Goal: Task Accomplishment & Management: Use online tool/utility

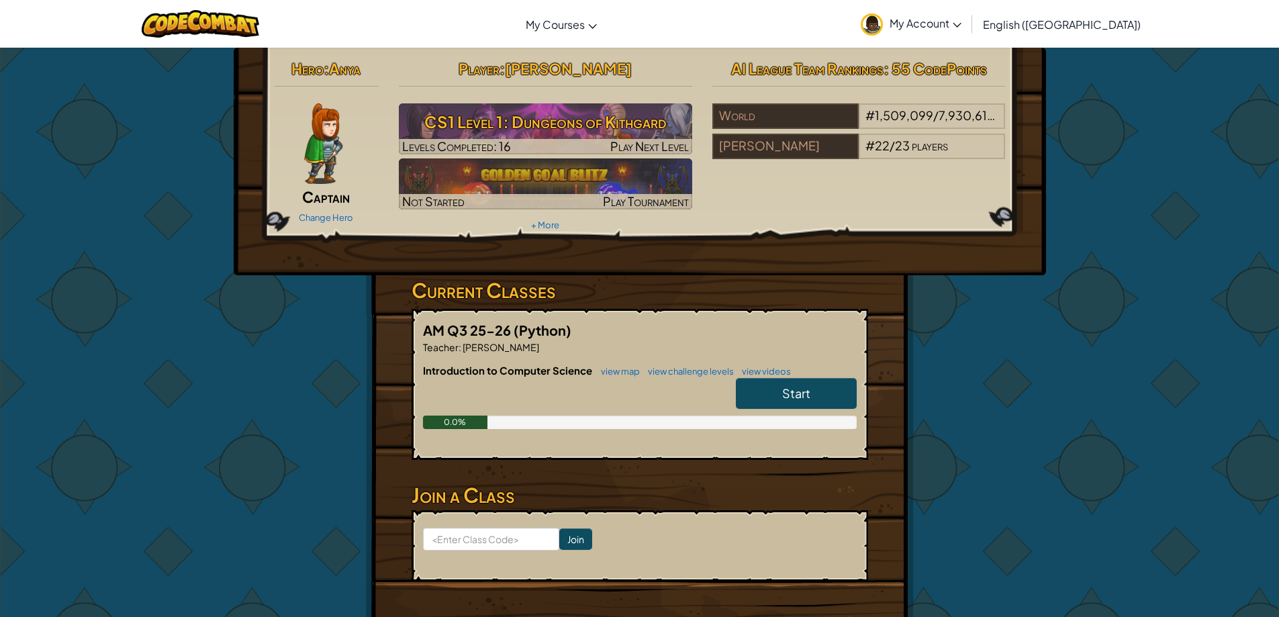
click at [797, 393] on span "Start" at bounding box center [796, 393] width 28 height 15
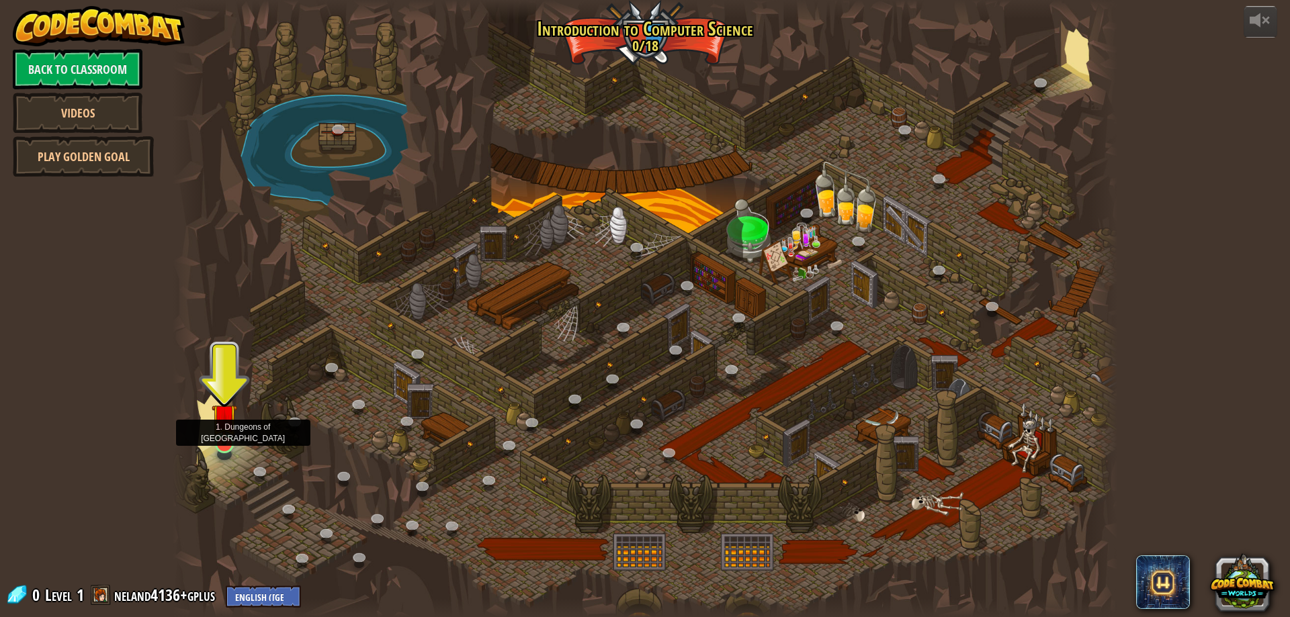
click at [218, 439] on img at bounding box center [225, 417] width 26 height 58
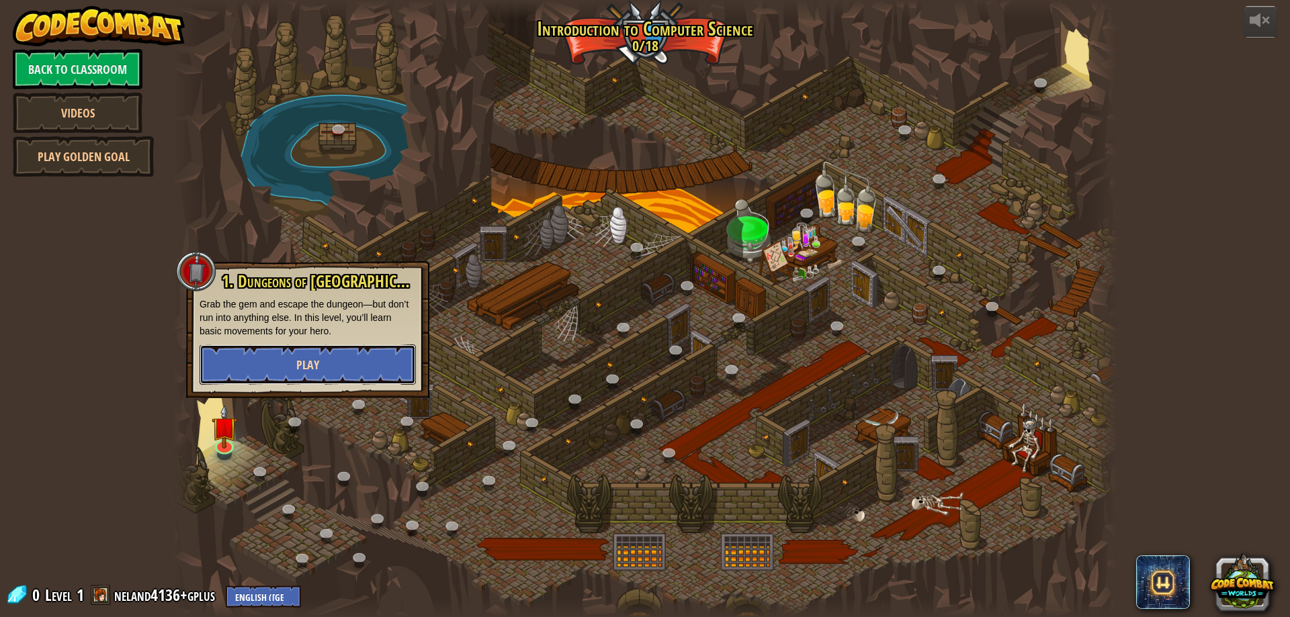
click at [247, 367] on button "Play" at bounding box center [307, 365] width 216 height 40
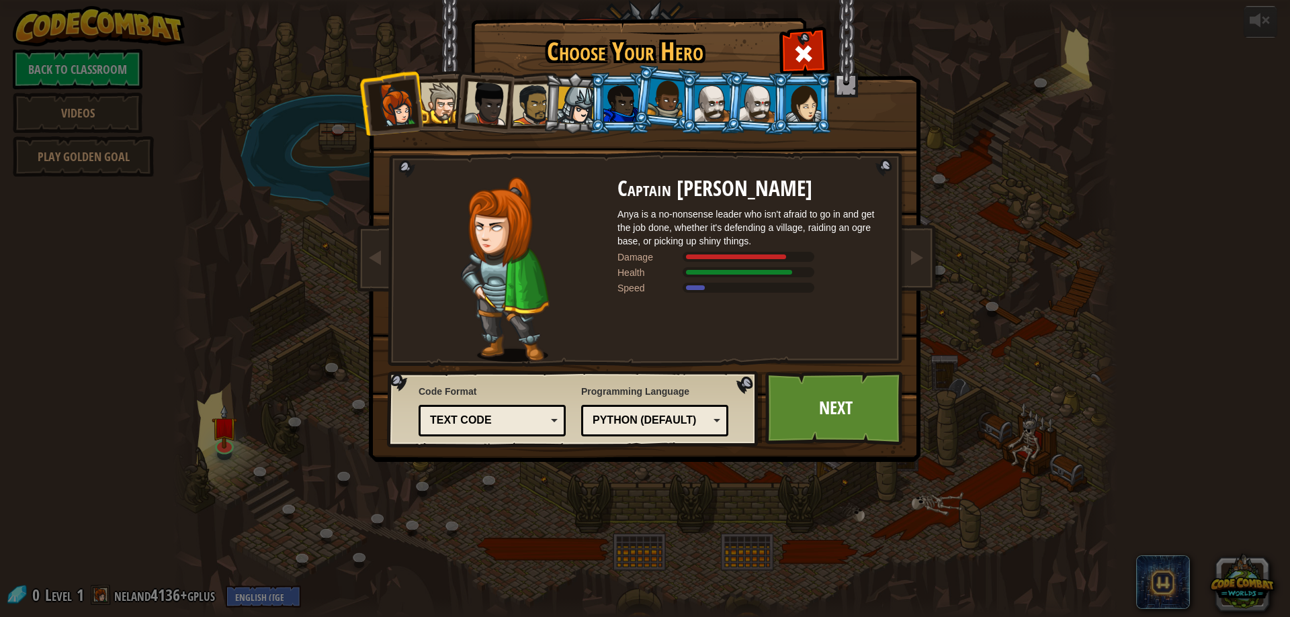
click at [490, 83] on li at bounding box center [482, 101] width 66 height 66
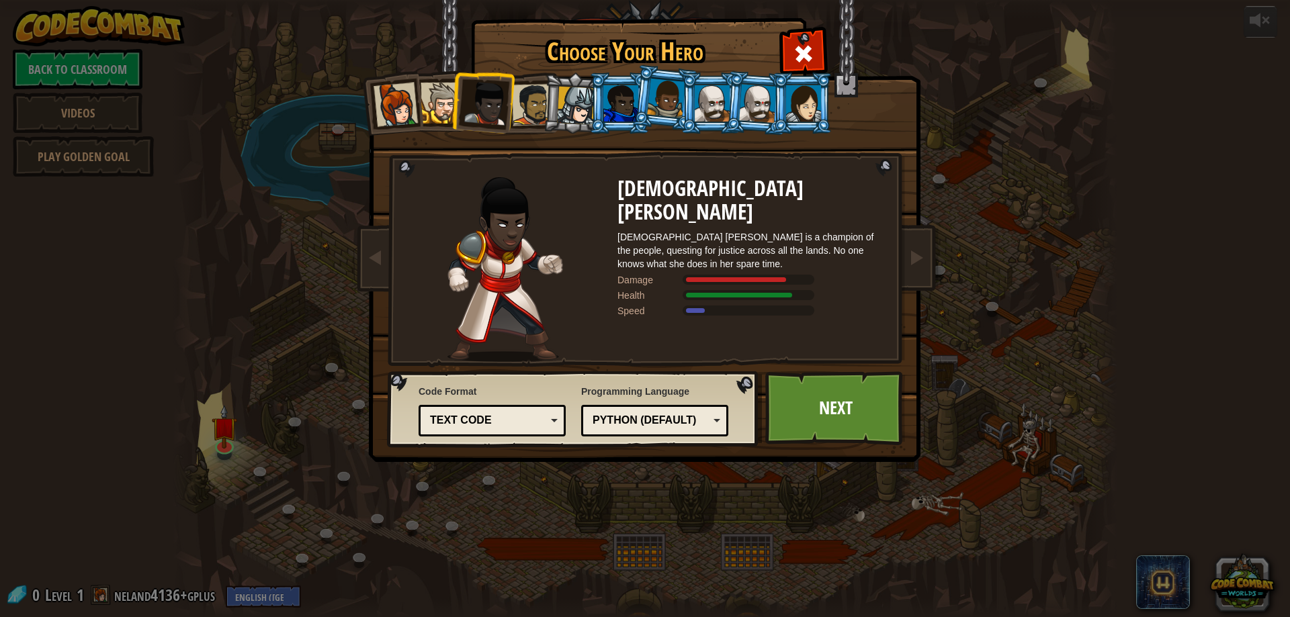
click at [457, 110] on li at bounding box center [482, 101] width 66 height 66
click at [441, 102] on div at bounding box center [440, 103] width 41 height 41
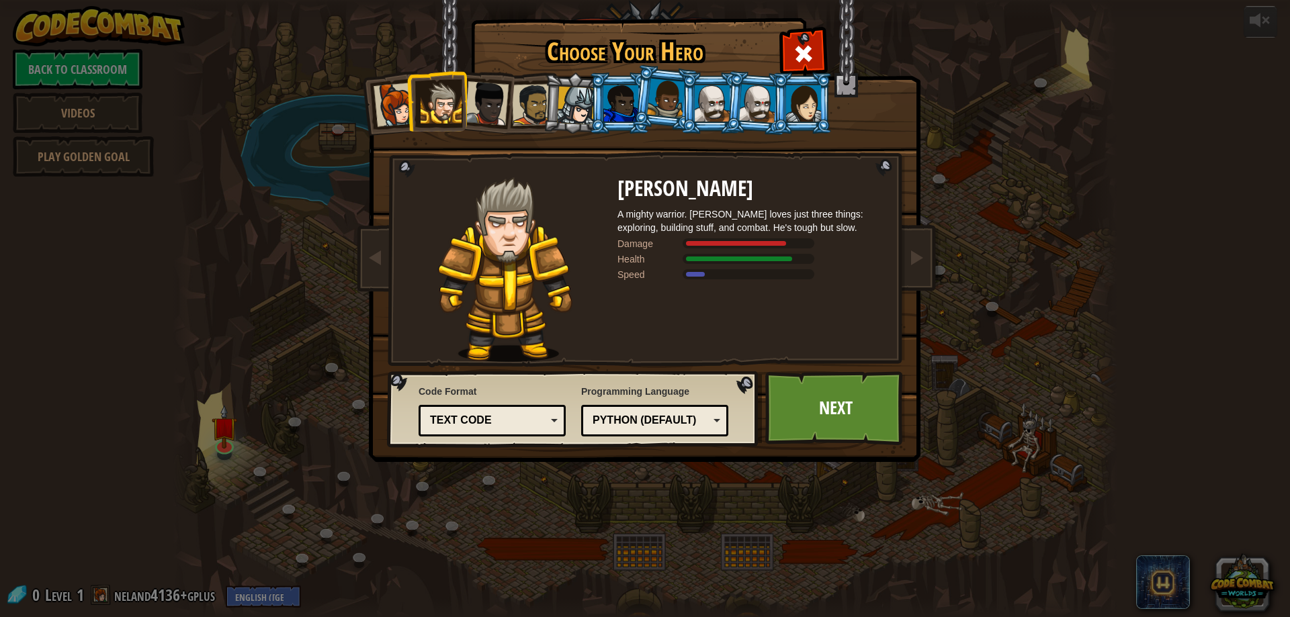
click at [400, 109] on div at bounding box center [395, 105] width 44 height 44
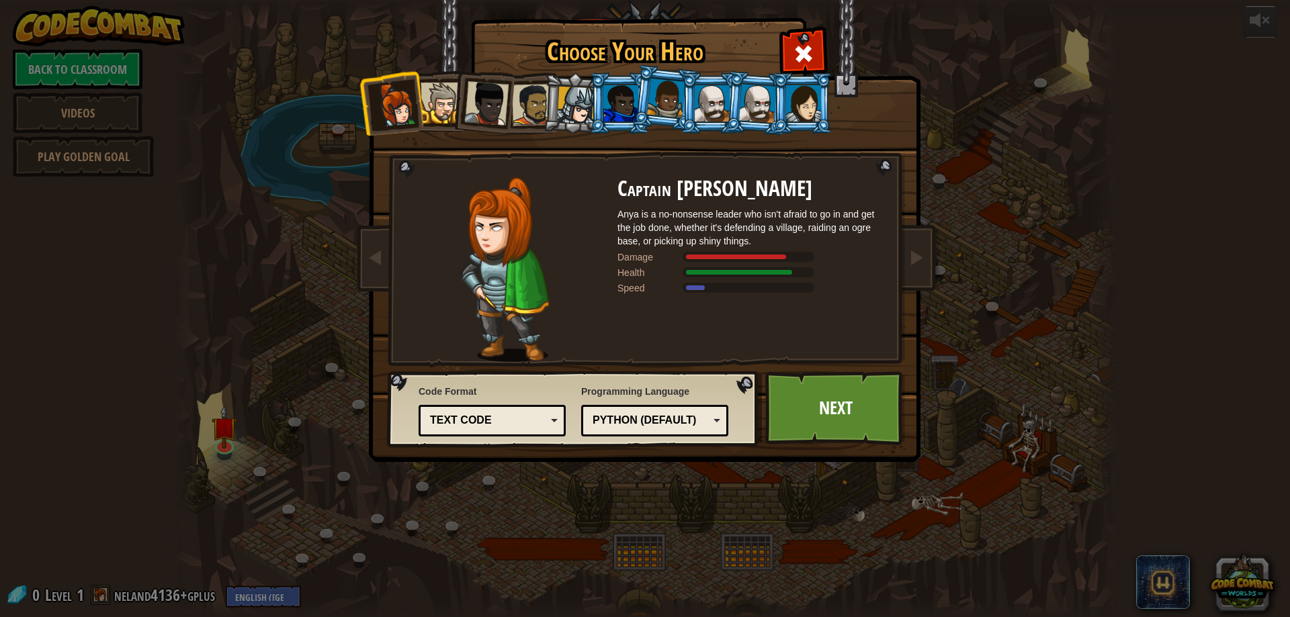
click at [496, 114] on div at bounding box center [486, 103] width 44 height 44
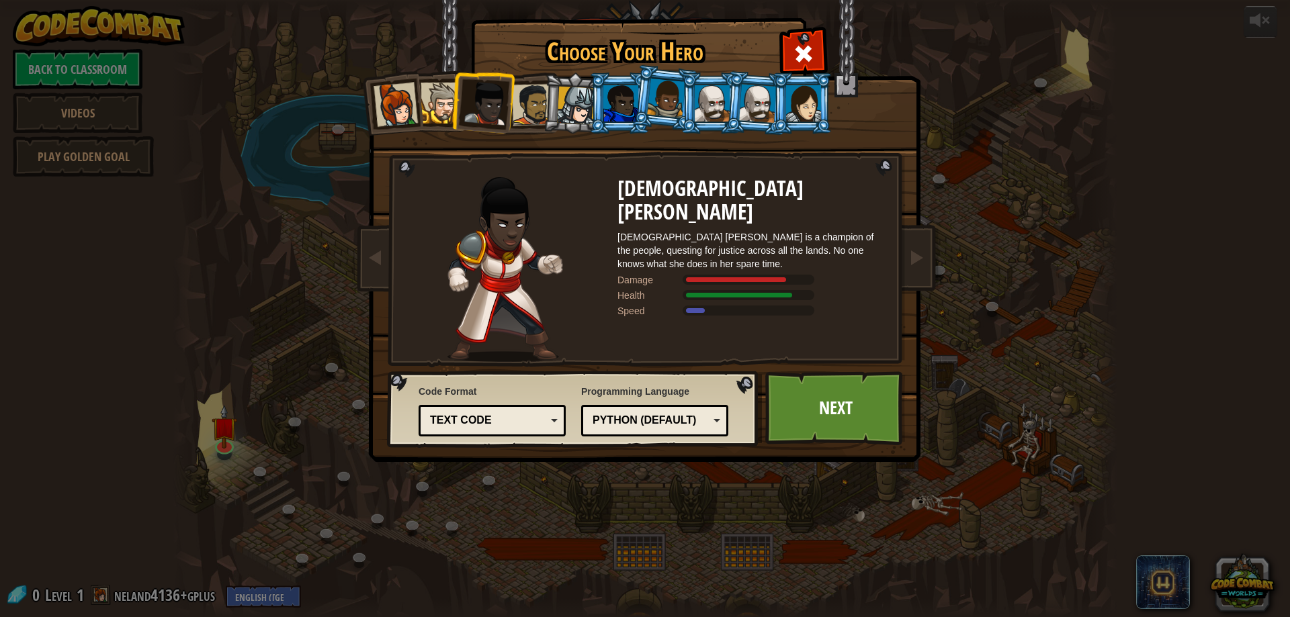
click at [540, 105] on div at bounding box center [533, 105] width 42 height 42
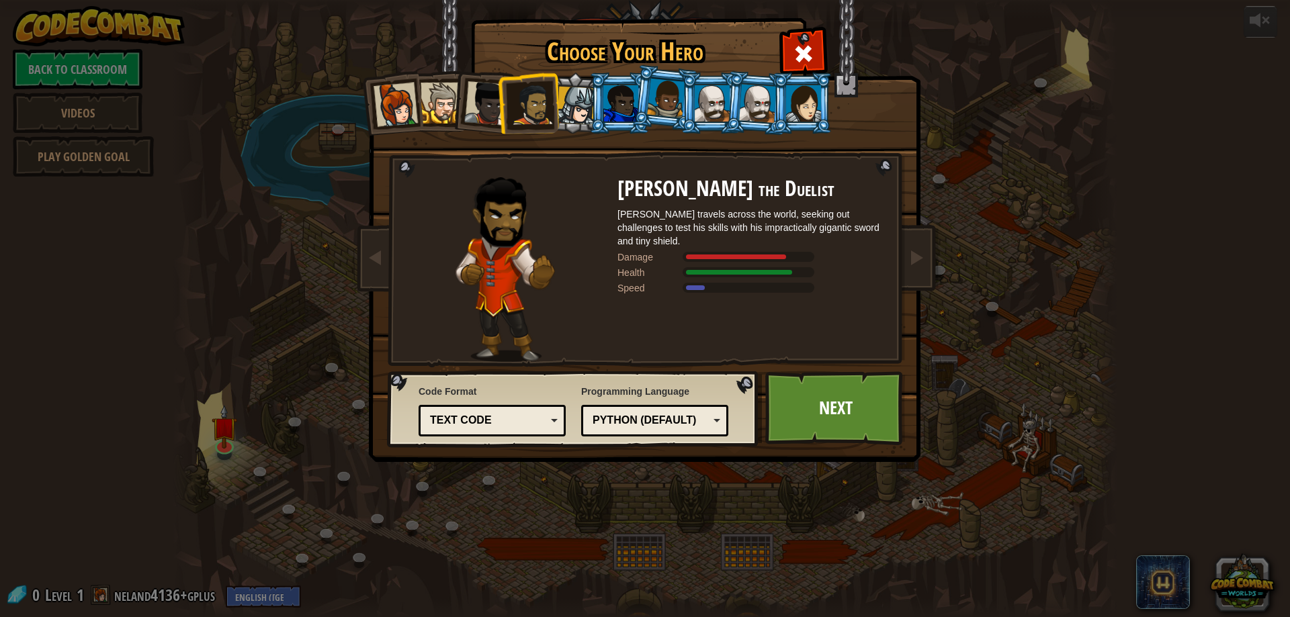
click at [555, 108] on li at bounding box center [528, 103] width 62 height 62
click at [568, 105] on div at bounding box center [576, 106] width 38 height 38
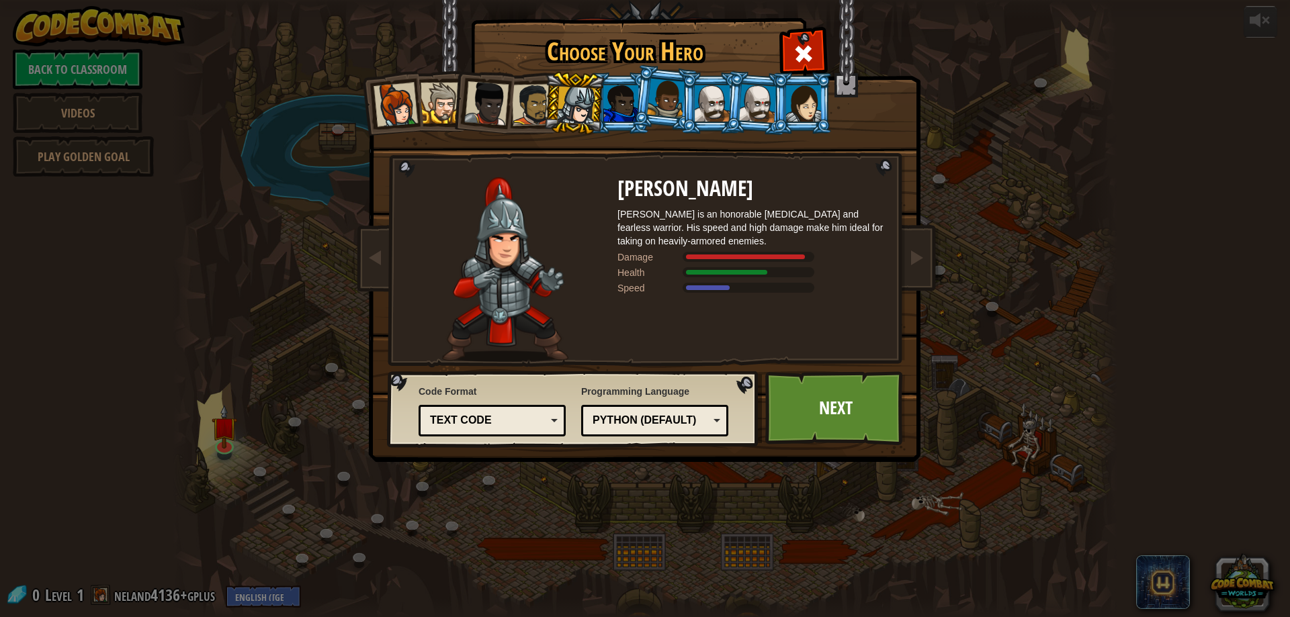
click at [601, 105] on li at bounding box center [574, 103] width 64 height 64
click at [620, 106] on div at bounding box center [620, 103] width 35 height 36
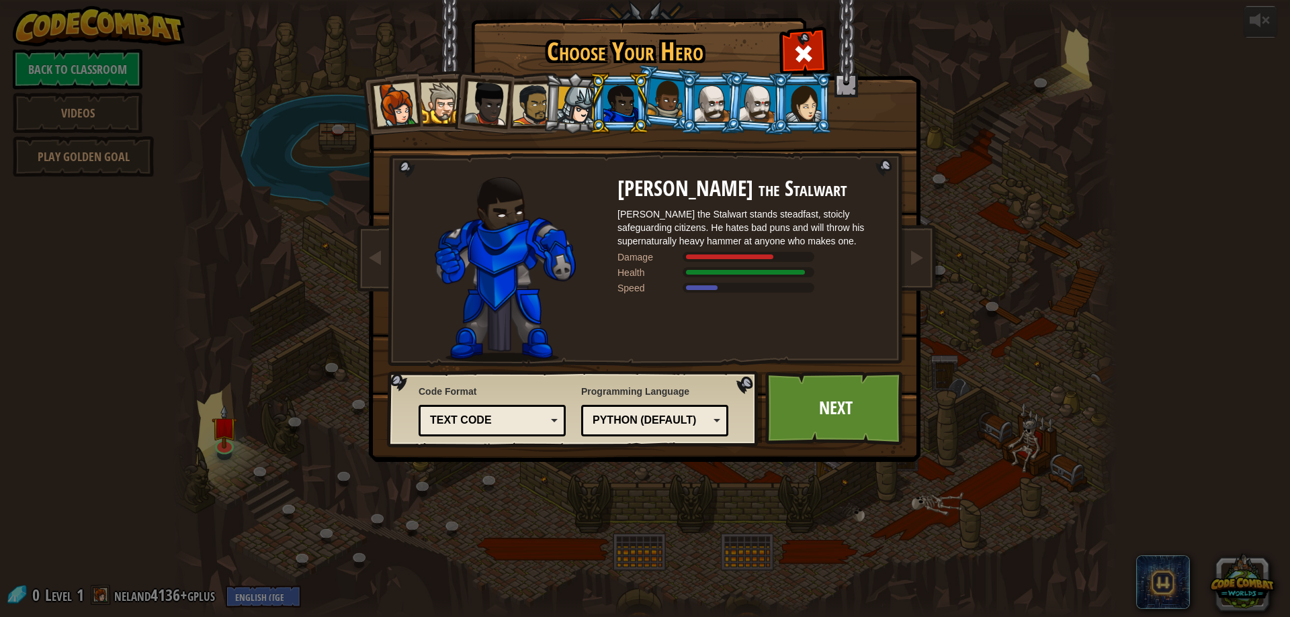
click at [644, 102] on li at bounding box center [619, 103] width 60 height 61
click at [659, 103] on div at bounding box center [666, 99] width 38 height 40
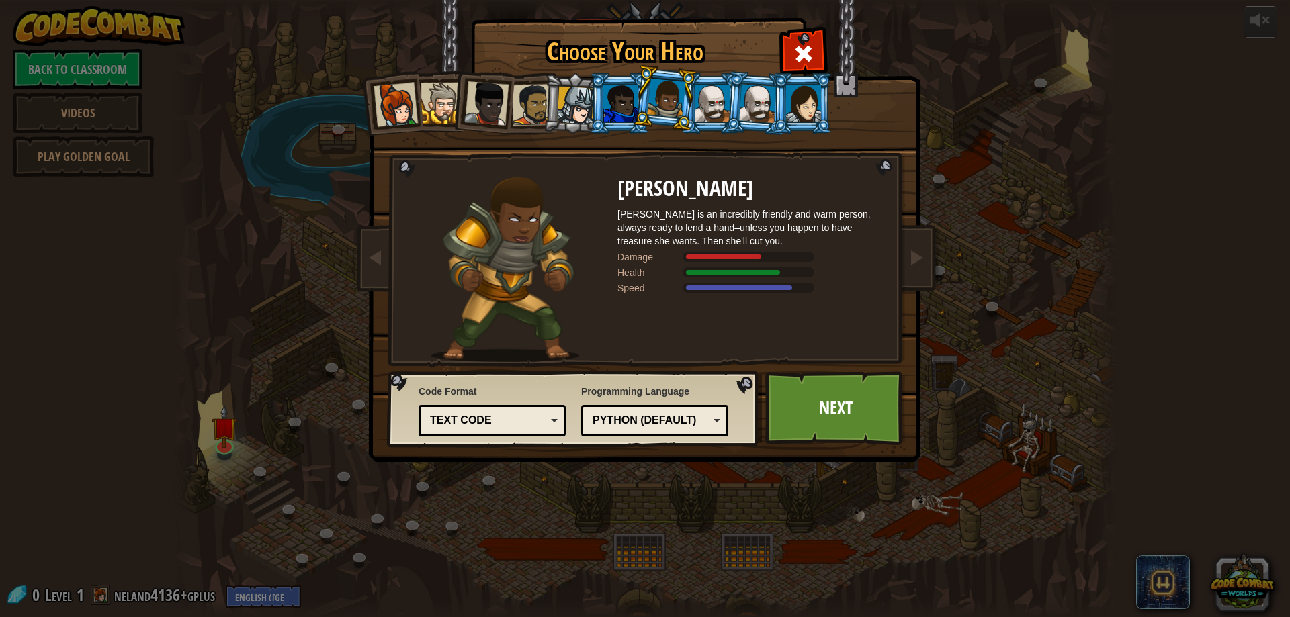
click at [712, 104] on div at bounding box center [711, 103] width 35 height 36
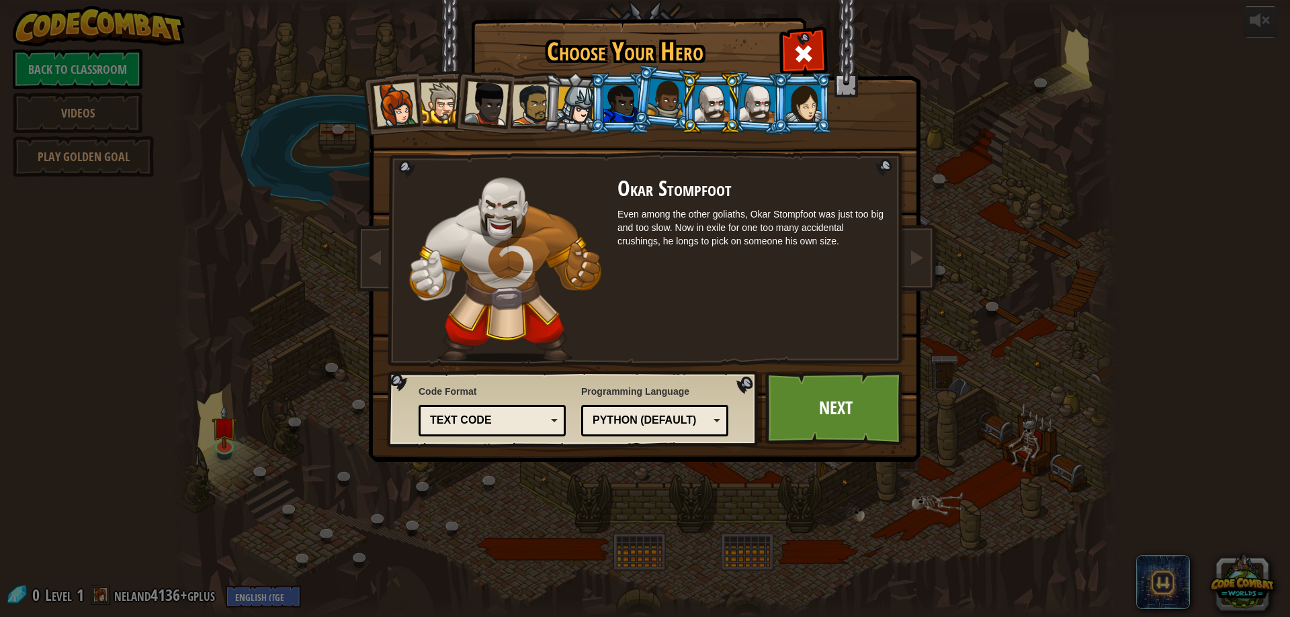
click at [754, 110] on div at bounding box center [758, 103] width 38 height 38
click at [793, 111] on div at bounding box center [803, 103] width 35 height 36
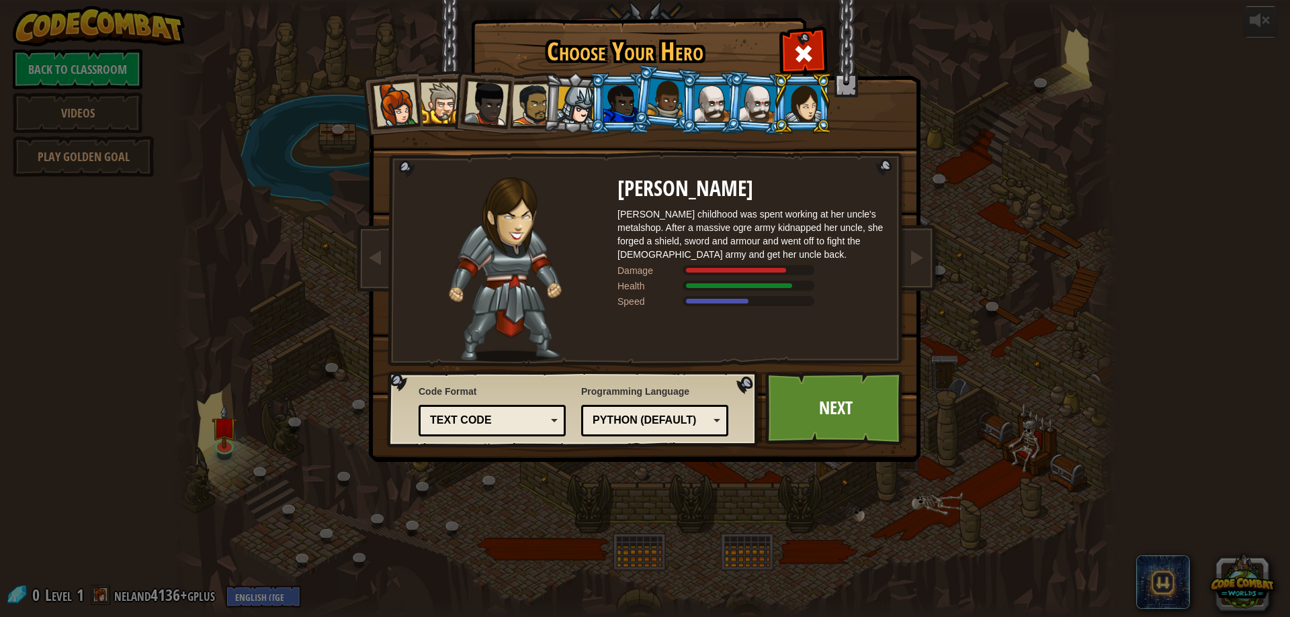
click at [658, 107] on div at bounding box center [666, 99] width 38 height 40
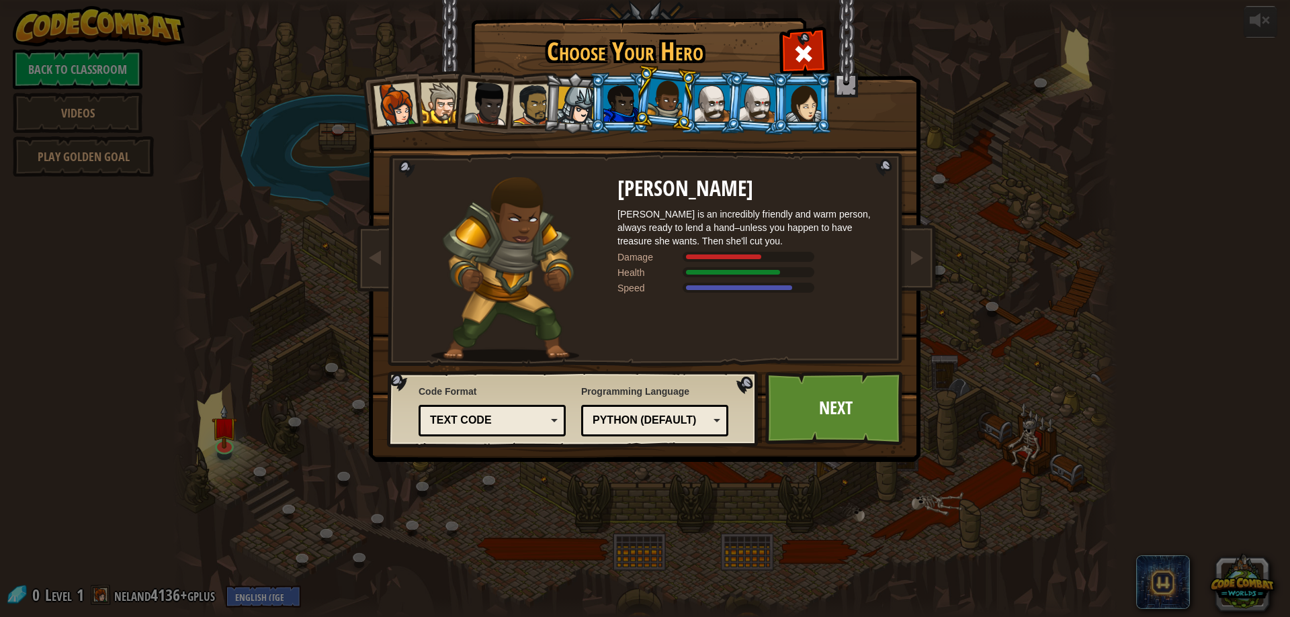
click at [496, 405] on div "Text code Blocks and code Blocks Blocks (Icons) Text code" at bounding box center [491, 421] width 147 height 32
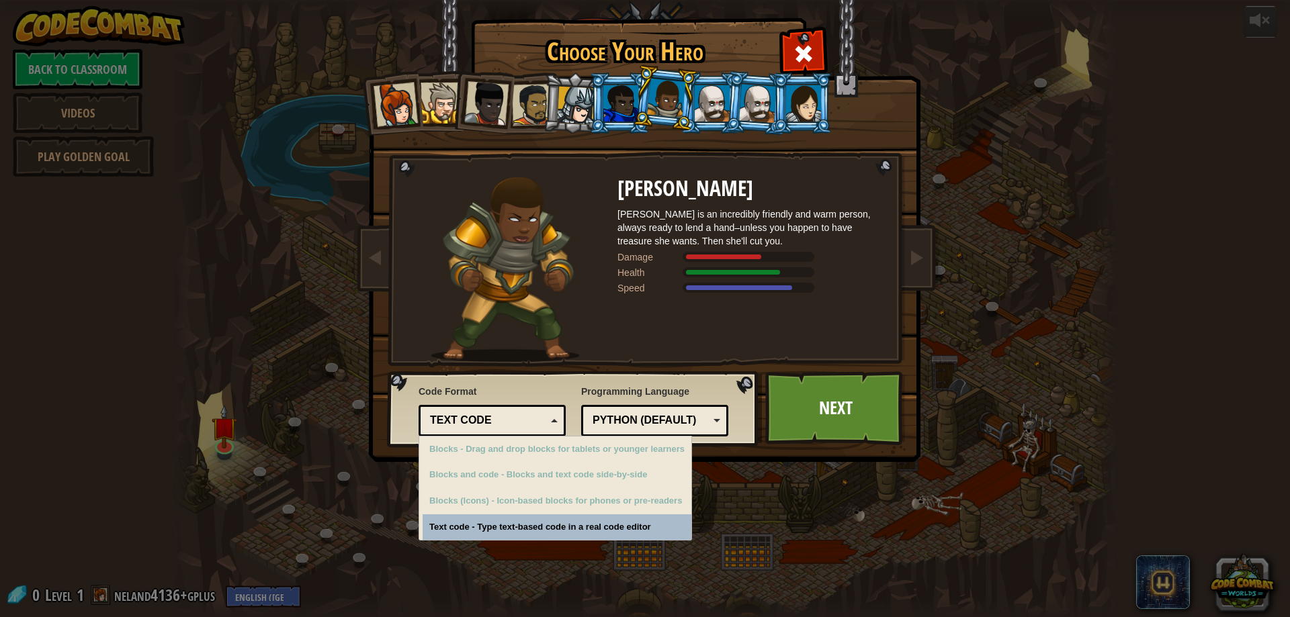
click at [548, 417] on div "Text code" at bounding box center [492, 420] width 130 height 21
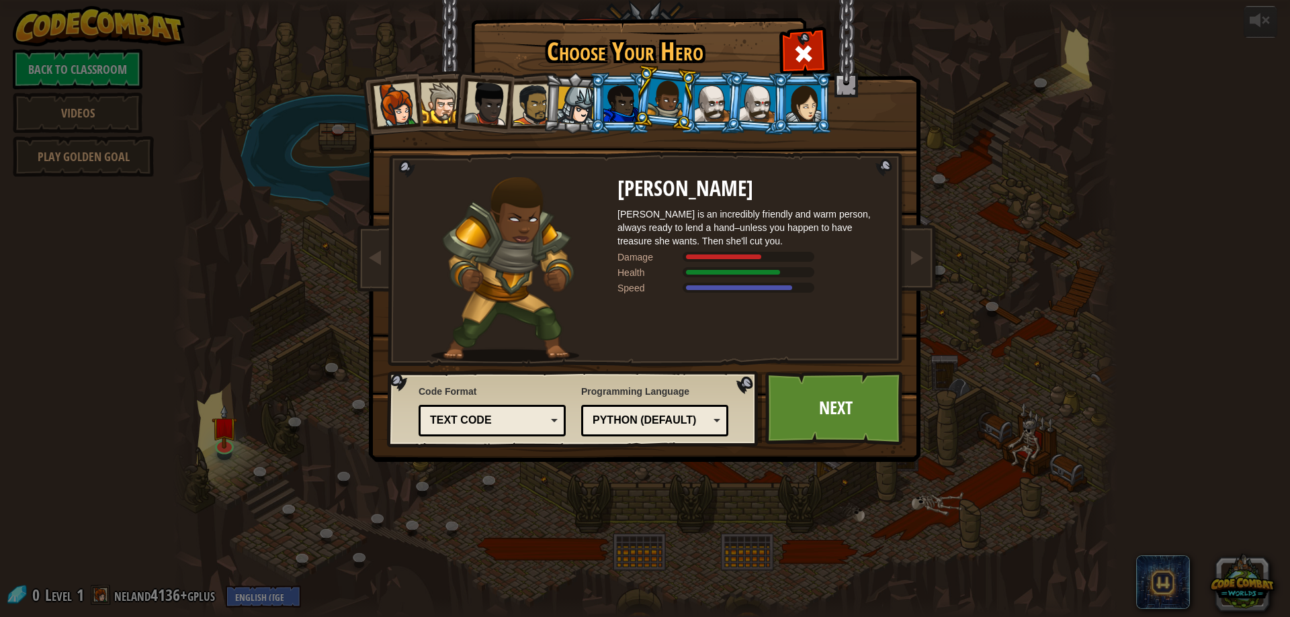
click at [646, 425] on div "Python (Default)" at bounding box center [650, 420] width 116 height 15
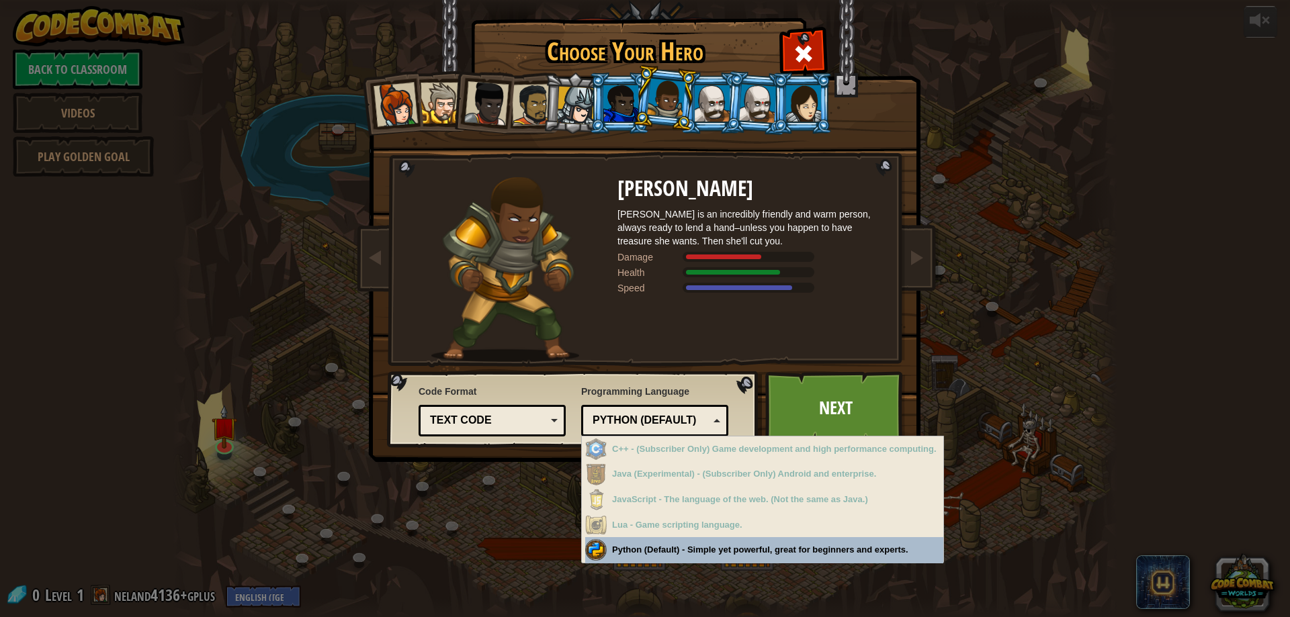
click at [624, 420] on div "Python (Default)" at bounding box center [650, 420] width 116 height 15
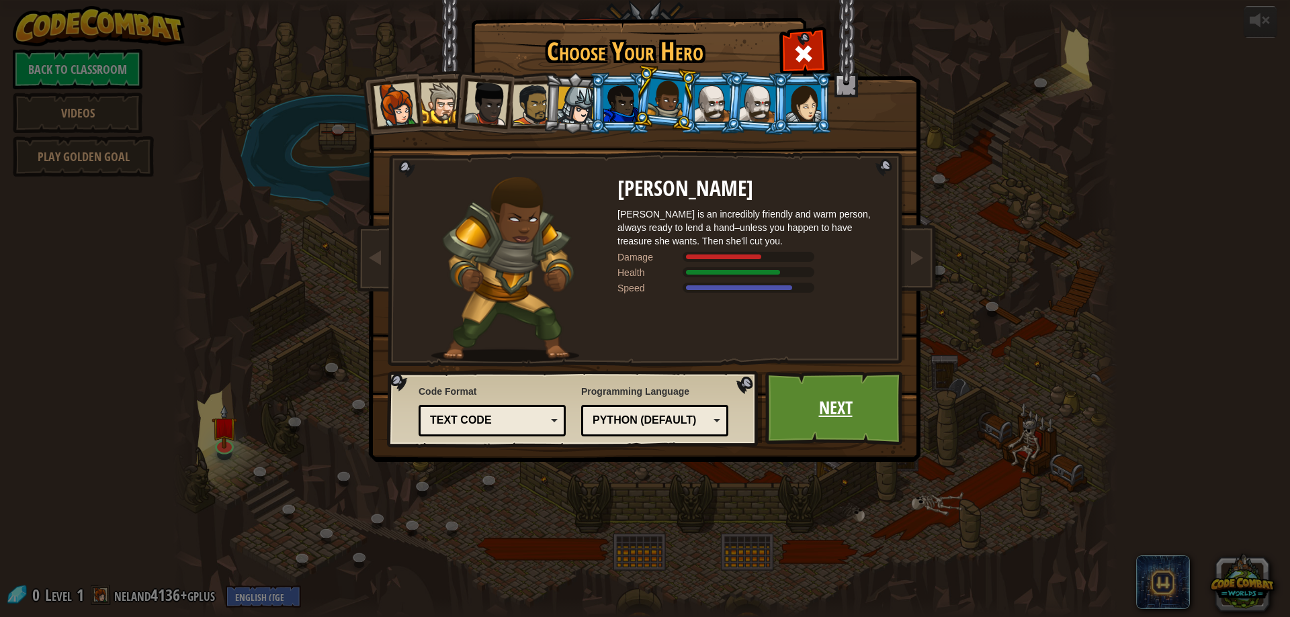
click at [808, 389] on link "Next" at bounding box center [835, 408] width 140 height 74
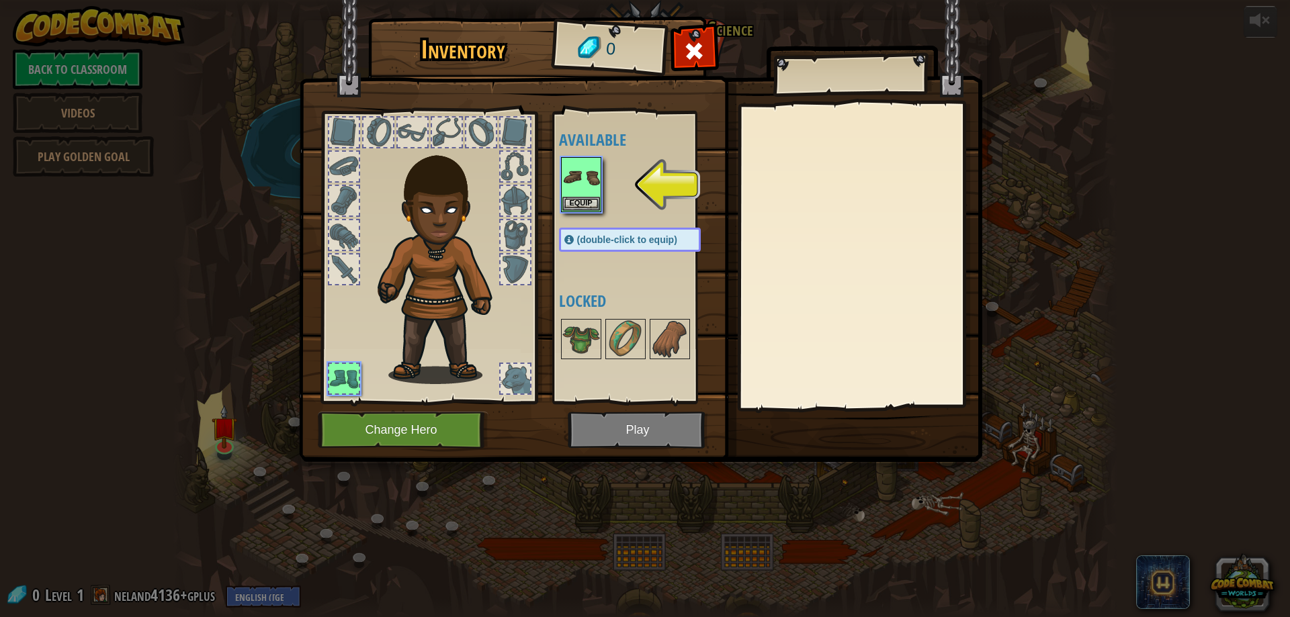
click at [507, 266] on div at bounding box center [515, 270] width 30 height 30
click at [572, 192] on img at bounding box center [581, 178] width 38 height 38
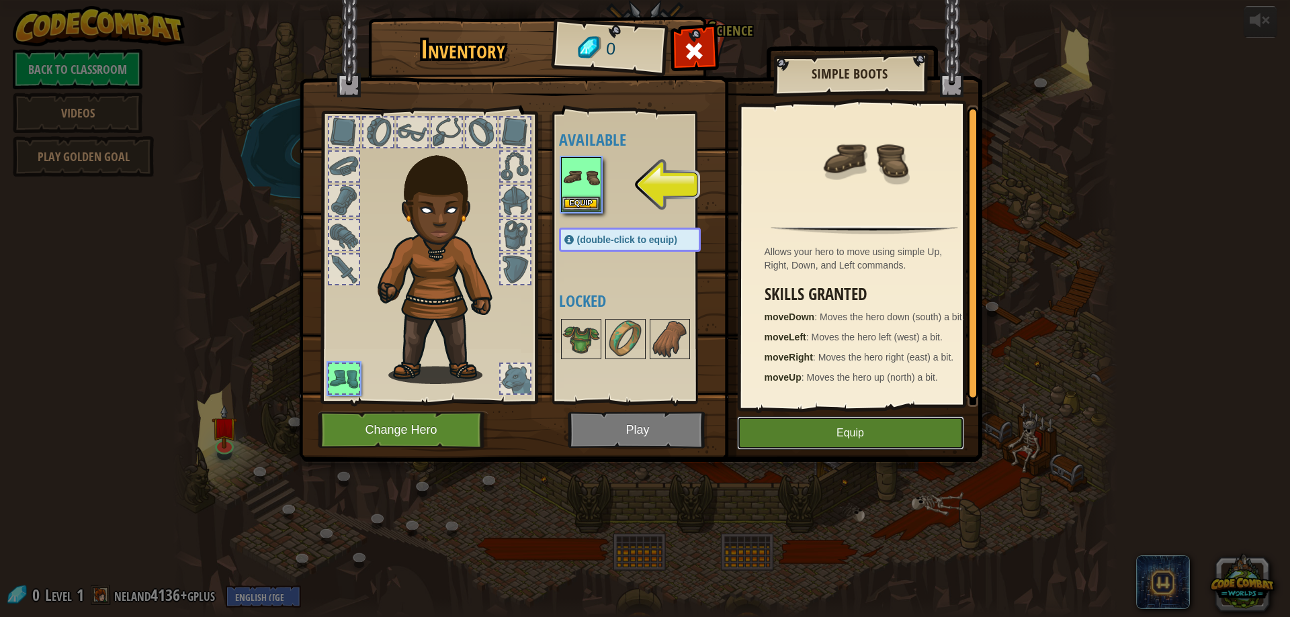
click at [836, 435] on button "Equip" at bounding box center [850, 433] width 227 height 34
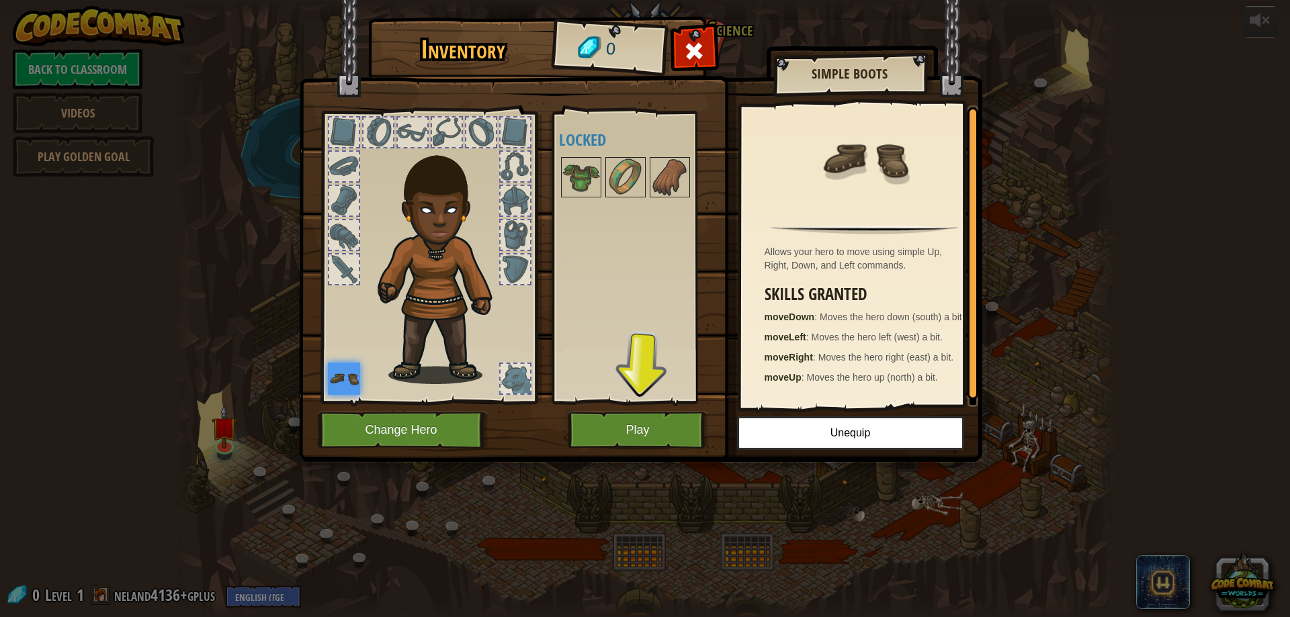
click at [504, 369] on div at bounding box center [515, 379] width 30 height 30
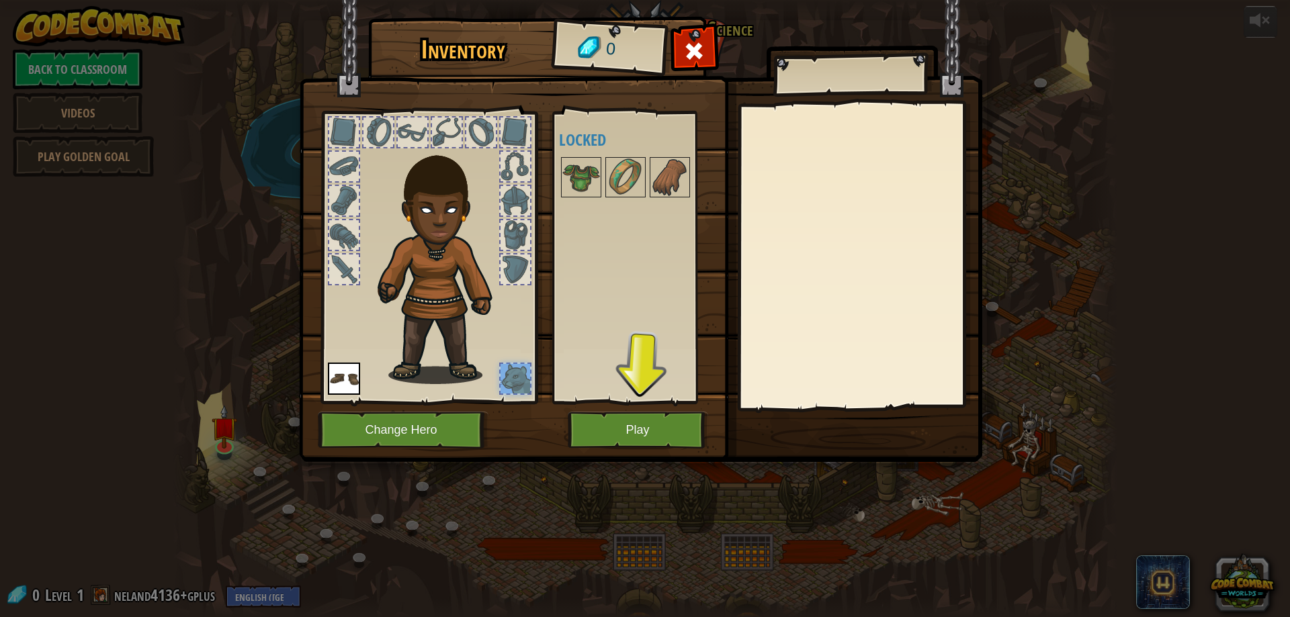
click at [351, 266] on div at bounding box center [344, 270] width 30 height 30
click at [354, 244] on div at bounding box center [344, 235] width 30 height 30
click at [592, 176] on img at bounding box center [581, 178] width 38 height 38
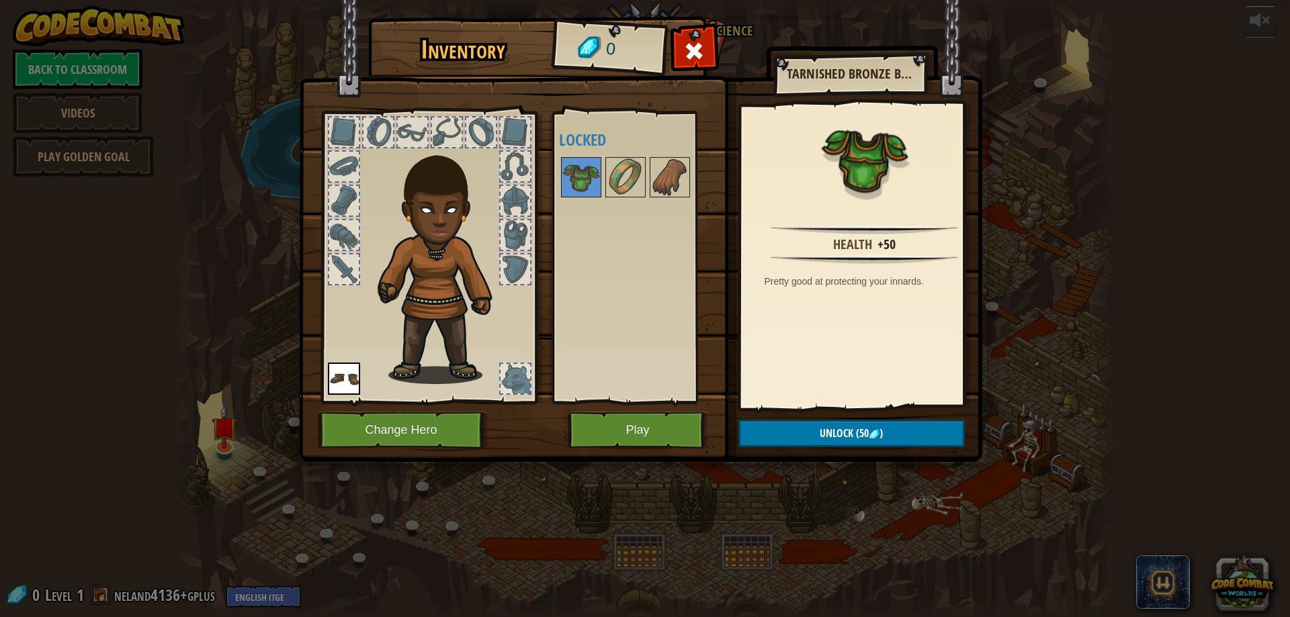
click at [419, 203] on img at bounding box center [443, 260] width 144 height 247
click at [348, 139] on div at bounding box center [344, 133] width 30 height 30
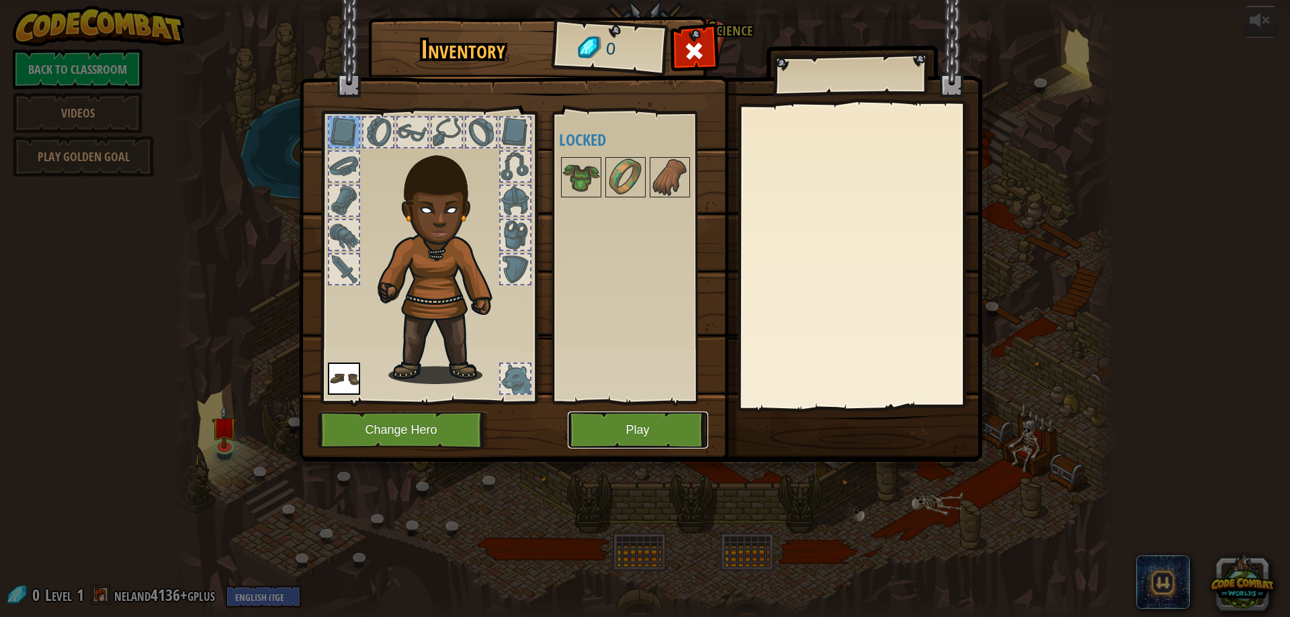
click at [659, 428] on button "Play" at bounding box center [638, 430] width 140 height 37
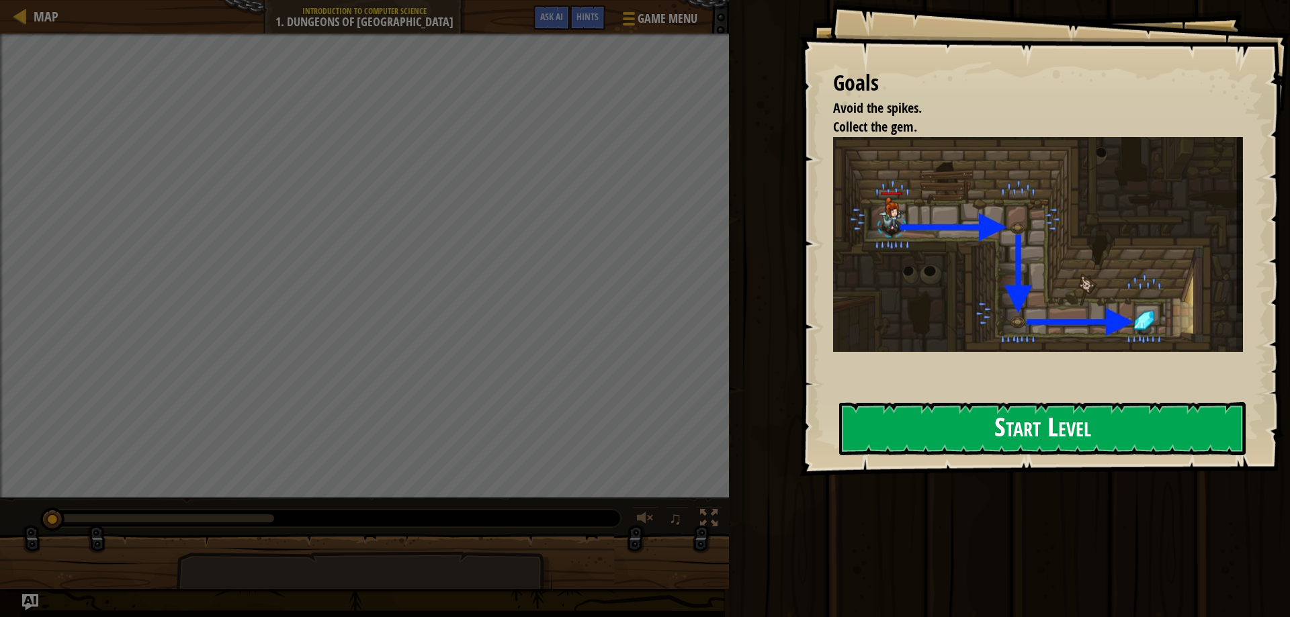
click at [986, 435] on button "Start Level" at bounding box center [1042, 428] width 406 height 53
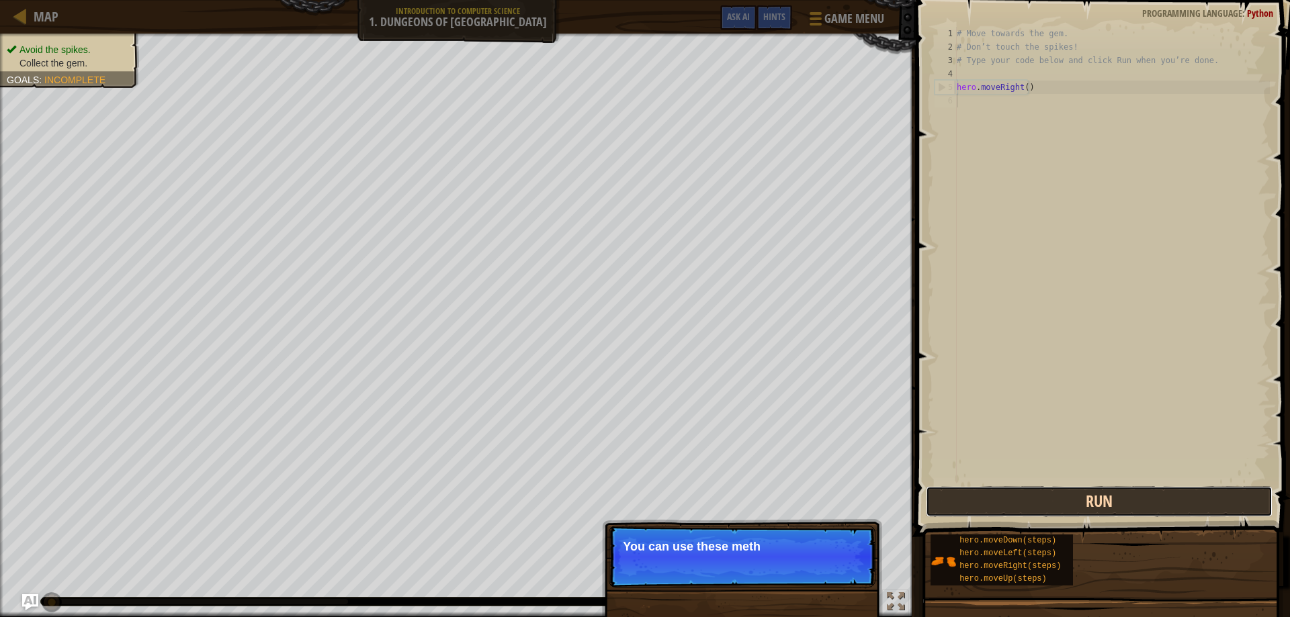
click at [1071, 511] on button "Run" at bounding box center [1098, 501] width 347 height 31
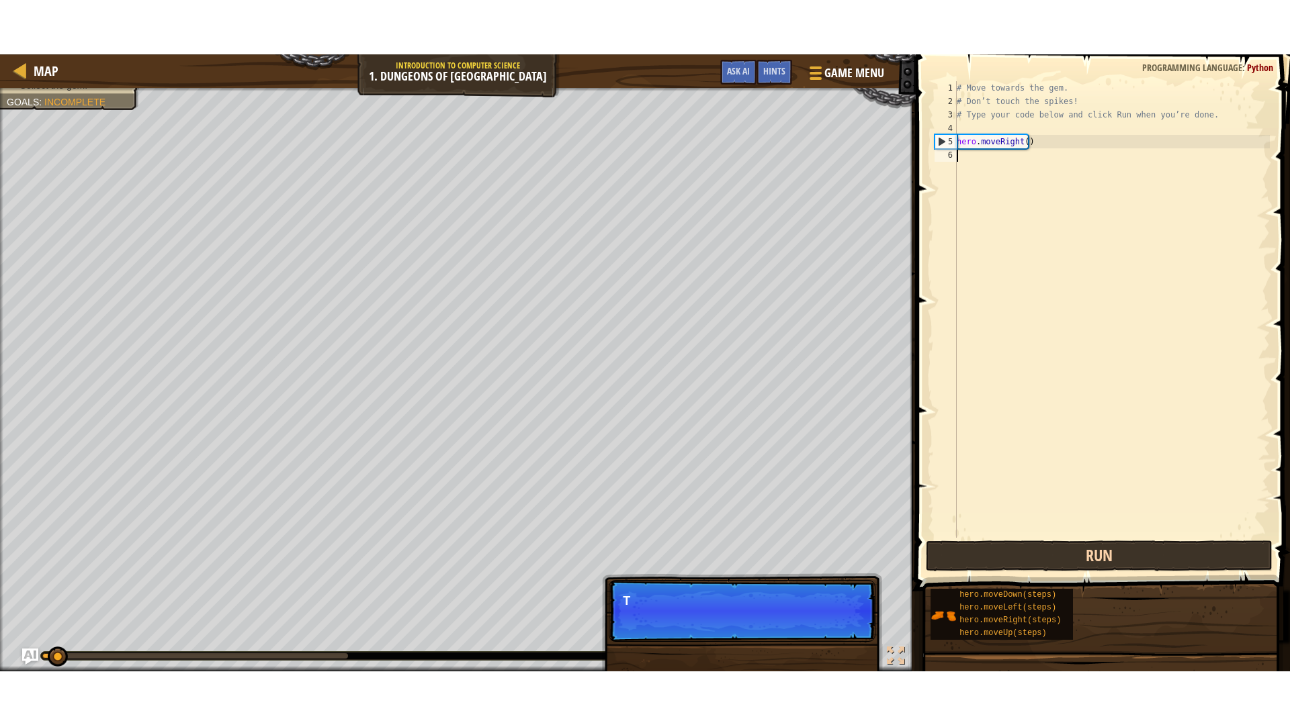
scroll to position [6, 0]
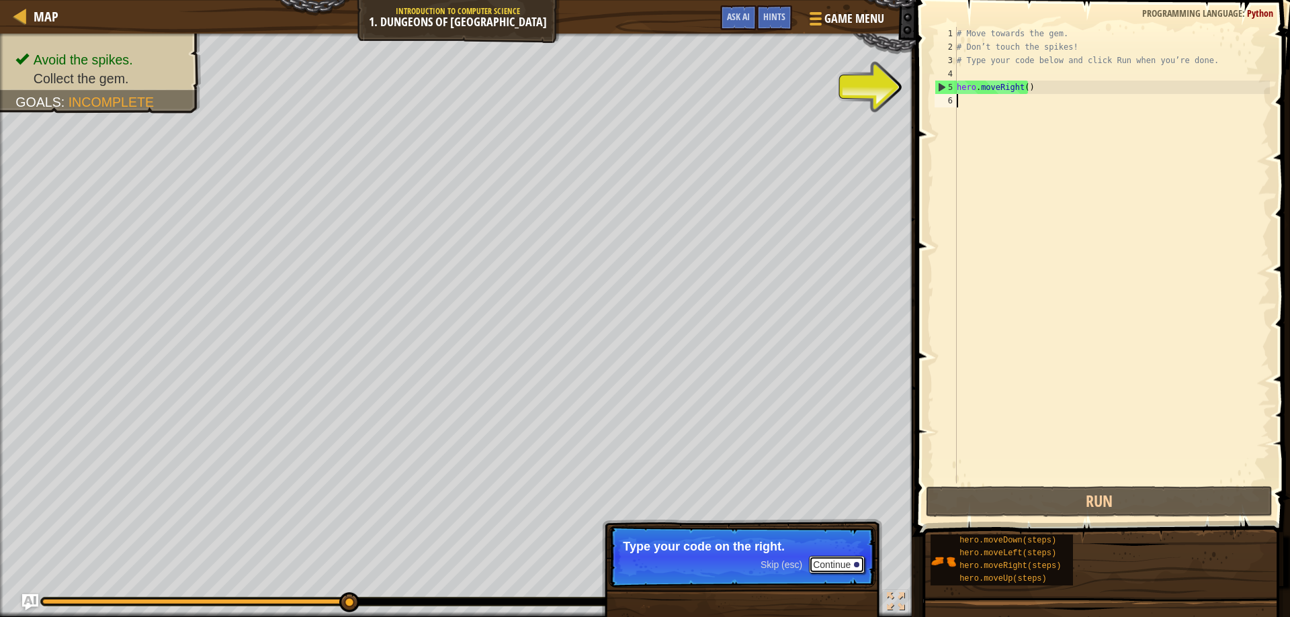
click at [821, 563] on button "Continue" at bounding box center [837, 564] width 56 height 17
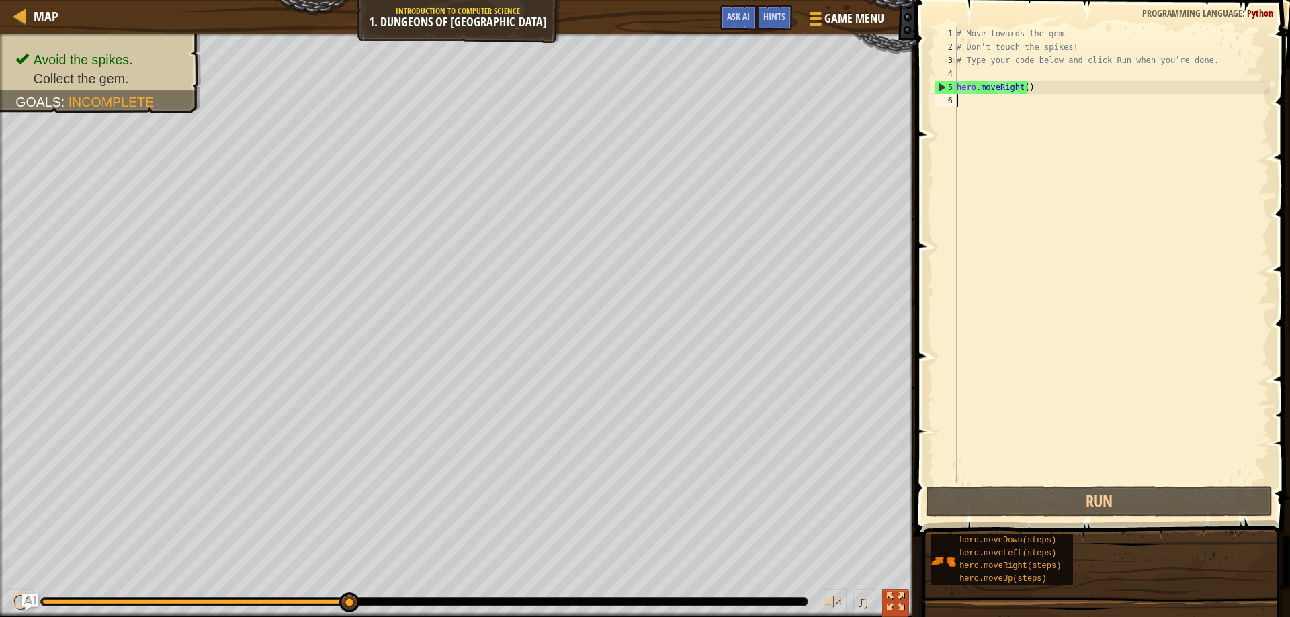
click at [884, 608] on button at bounding box center [895, 604] width 27 height 28
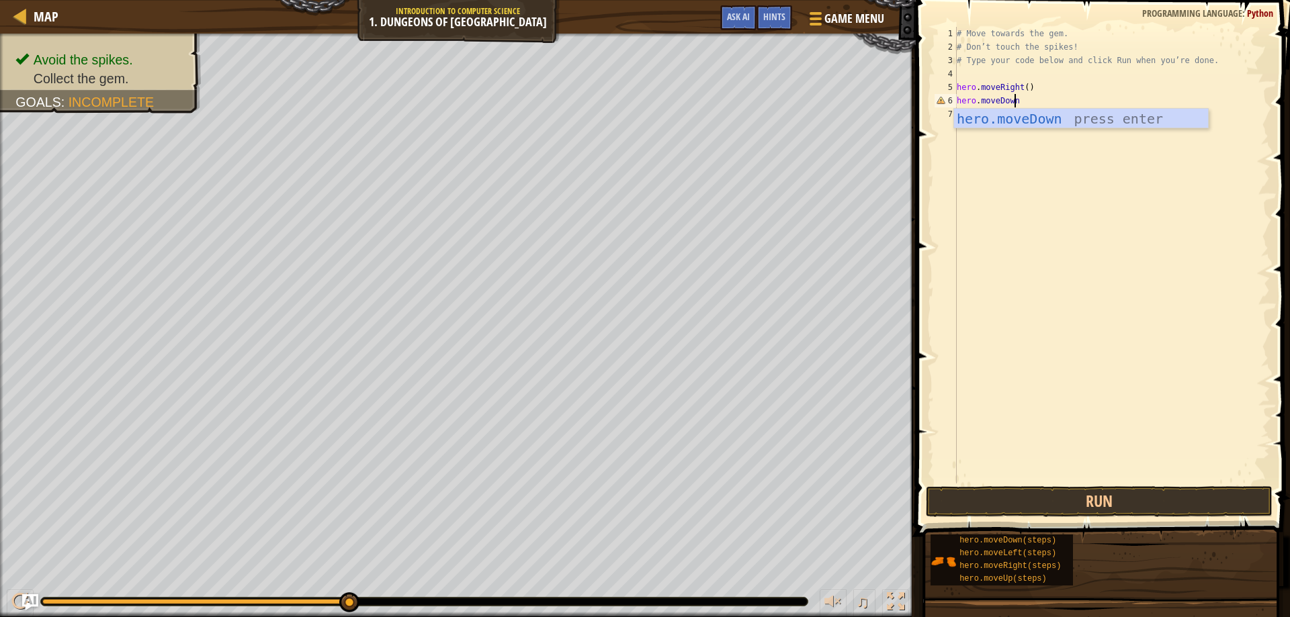
scroll to position [6, 5]
type textarea "hero.moveDown()"
click at [997, 493] on button "Run" at bounding box center [1098, 501] width 347 height 31
click at [1140, 501] on button "Run" at bounding box center [1098, 501] width 347 height 31
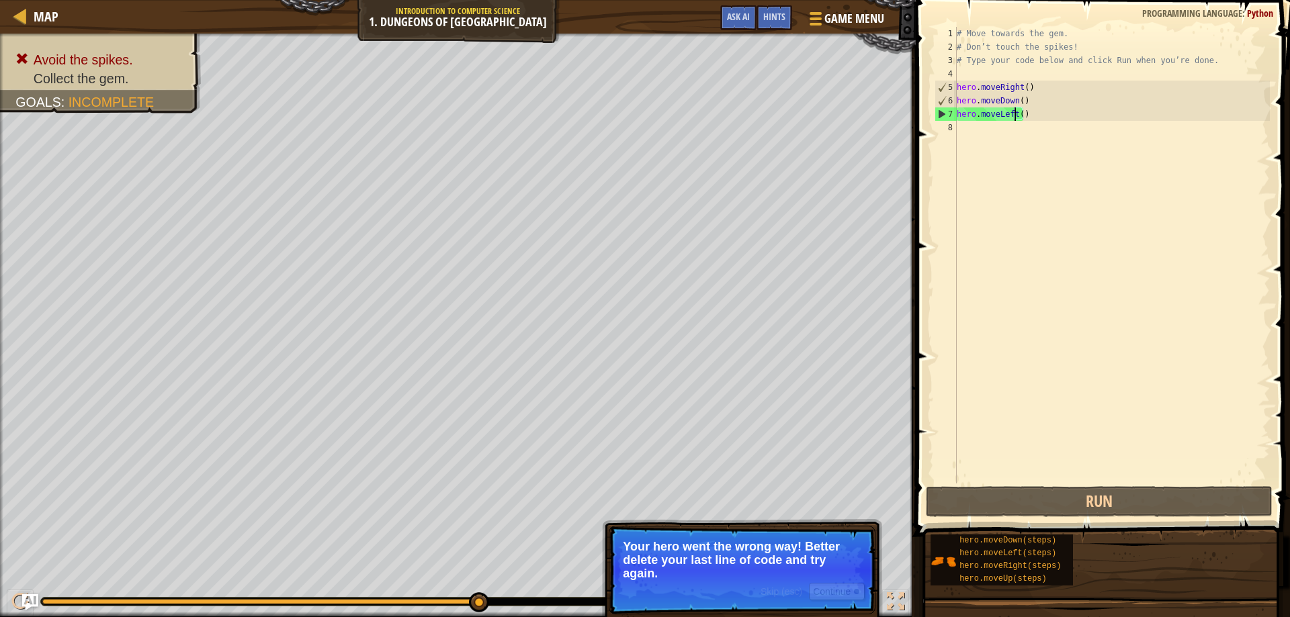
click at [1012, 116] on div "# Move towards the gem. # Don’t touch the spikes! # Type your code below and cl…" at bounding box center [1112, 269] width 316 height 484
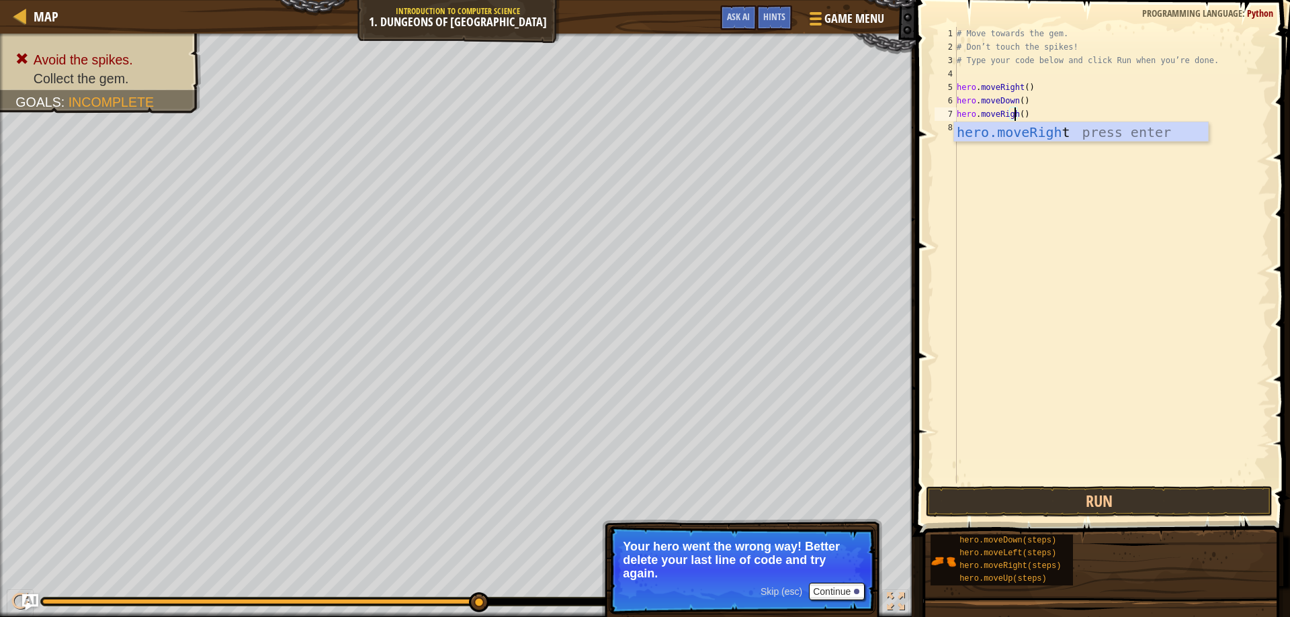
scroll to position [6, 5]
type textarea "hero.moveRight()"
click at [1130, 492] on button "Run" at bounding box center [1098, 501] width 347 height 31
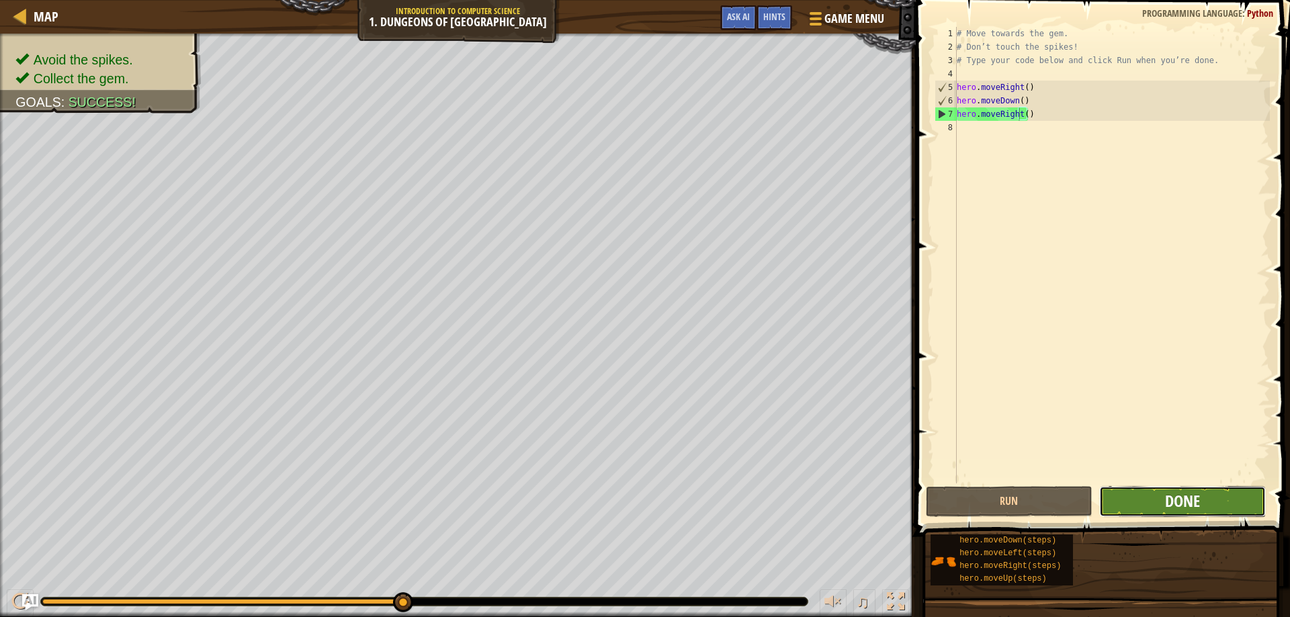
click at [1189, 497] on span "Done" at bounding box center [1182, 500] width 35 height 21
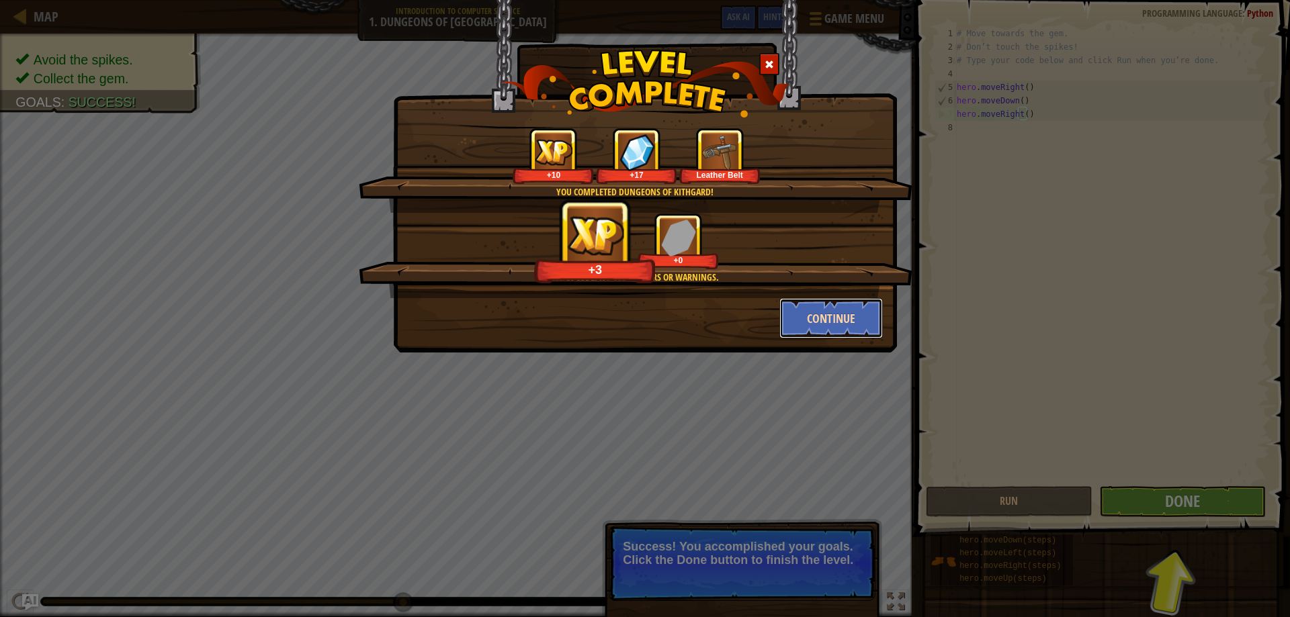
click at [846, 316] on button "Continue" at bounding box center [831, 318] width 104 height 40
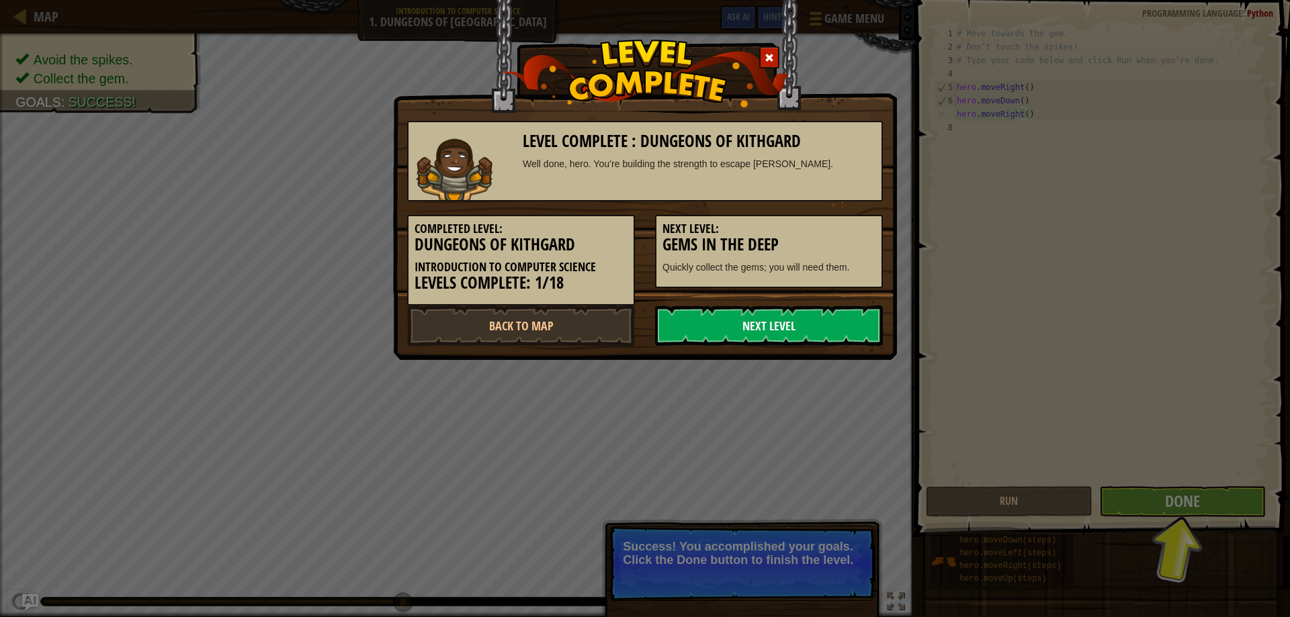
click at [803, 332] on link "Next Level" at bounding box center [769, 326] width 228 height 40
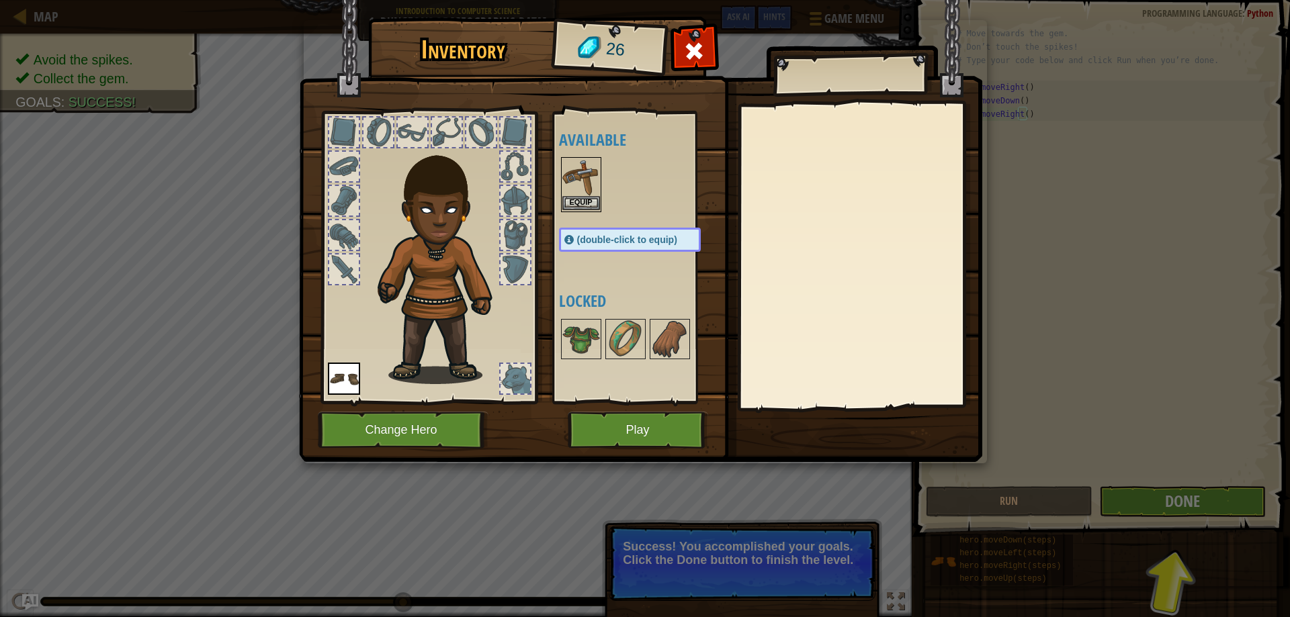
click at [585, 192] on img at bounding box center [581, 178] width 38 height 38
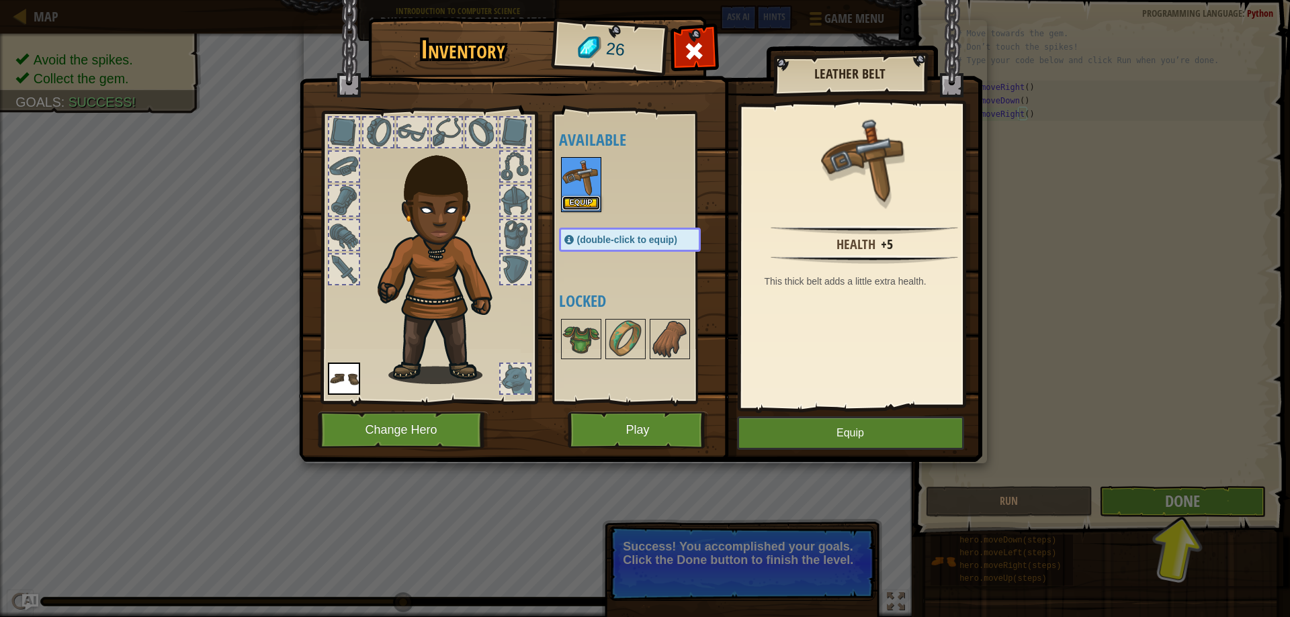
click at [585, 204] on button "Equip" at bounding box center [581, 203] width 38 height 14
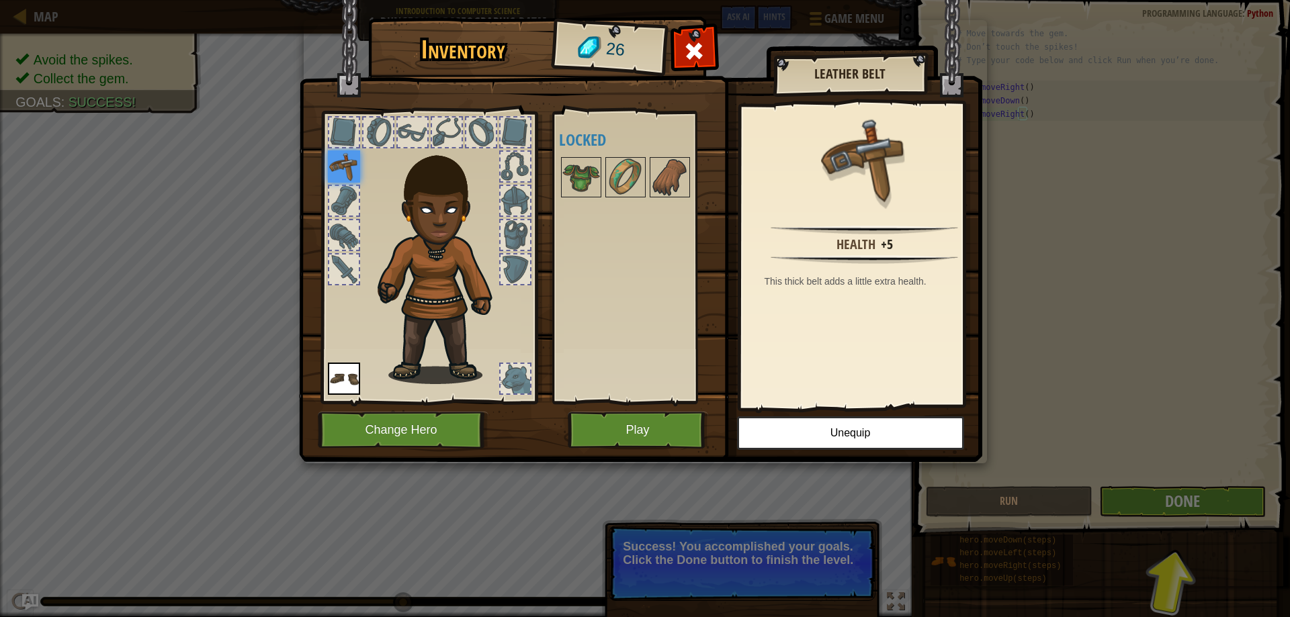
click at [345, 265] on div at bounding box center [344, 270] width 30 height 30
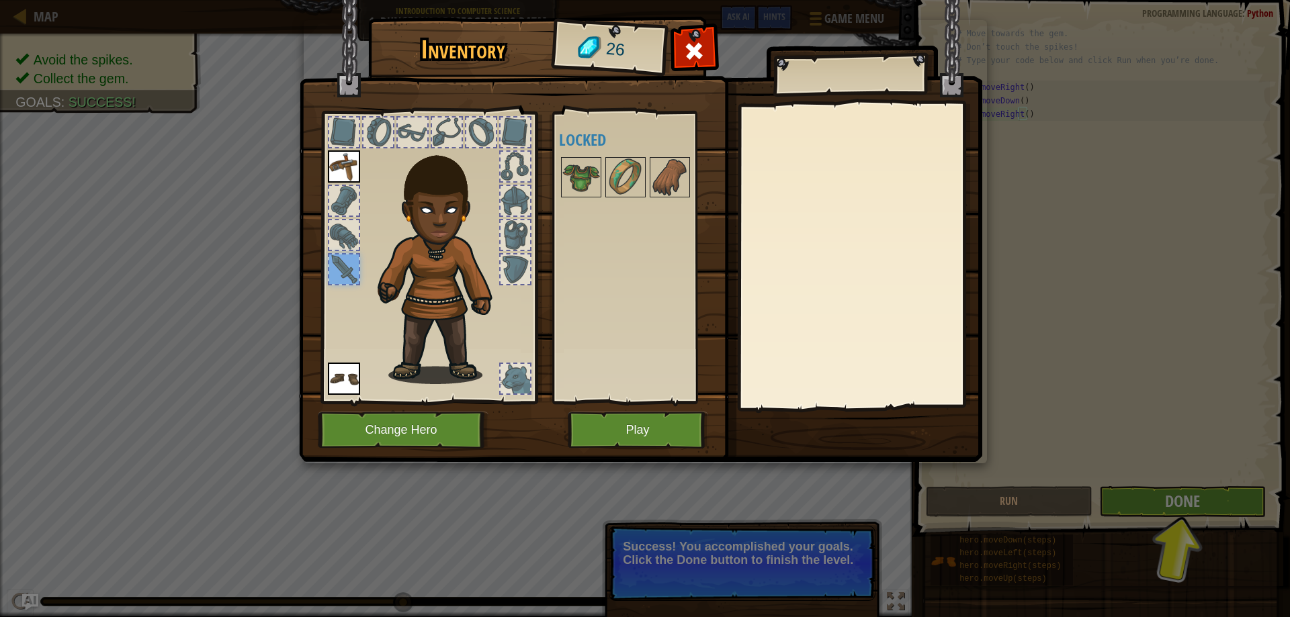
click at [347, 222] on div at bounding box center [344, 235] width 30 height 30
click at [349, 201] on div at bounding box center [344, 201] width 30 height 30
click at [354, 124] on div at bounding box center [344, 133] width 30 height 30
drag, startPoint x: 366, startPoint y: 122, endPoint x: 395, endPoint y: 126, distance: 29.1
click at [375, 124] on div at bounding box center [429, 254] width 222 height 302
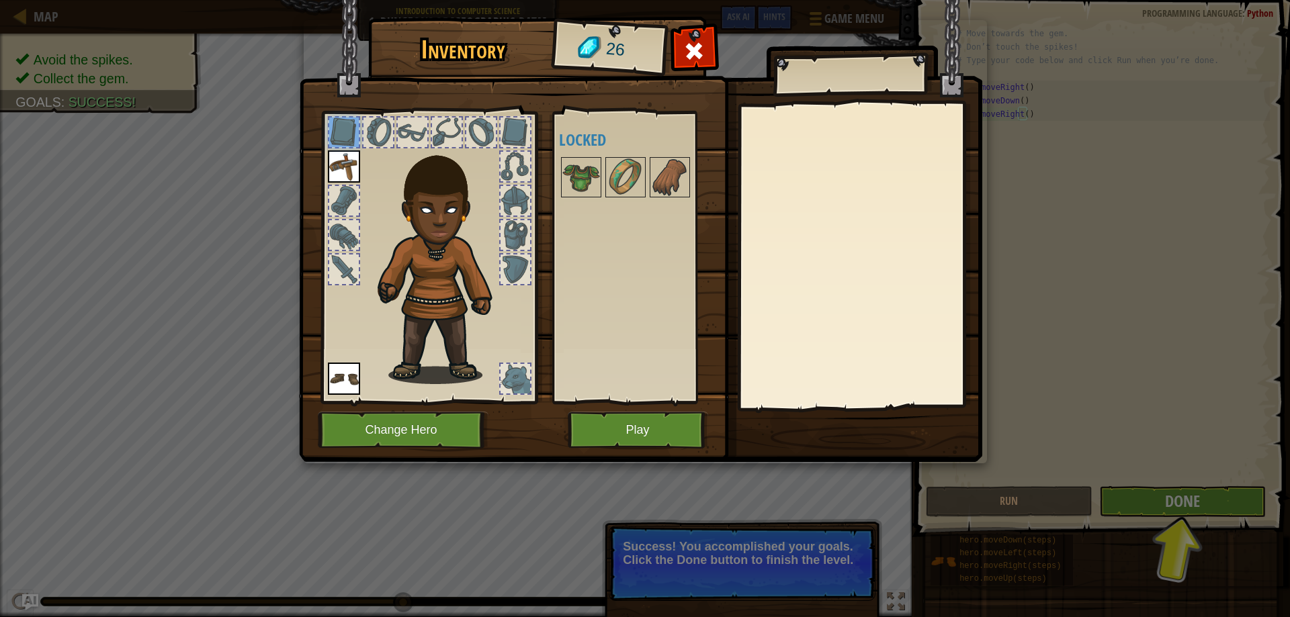
click at [397, 126] on div at bounding box center [429, 254] width 222 height 302
click at [437, 127] on div at bounding box center [429, 254] width 222 height 302
click at [444, 127] on div at bounding box center [447, 133] width 30 height 30
